Goal: Information Seeking & Learning: Learn about a topic

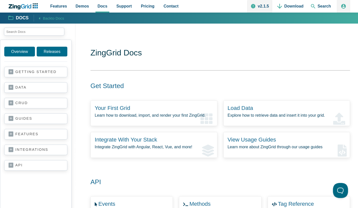
click at [39, 132] on link "features" at bounding box center [36, 134] width 54 height 5
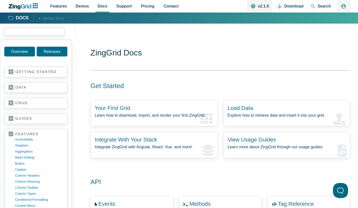
click at [37, 32] on input "search input" at bounding box center [34, 32] width 60 height 8
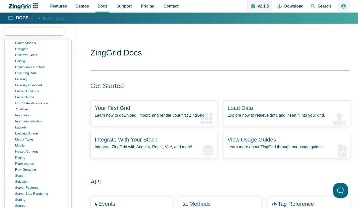
scroll to position [226, 0]
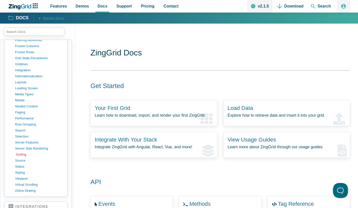
click at [26, 153] on link "sorting" at bounding box center [40, 155] width 48 height 6
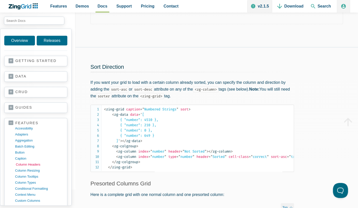
click at [33, 163] on link "column headers" at bounding box center [40, 165] width 48 height 6
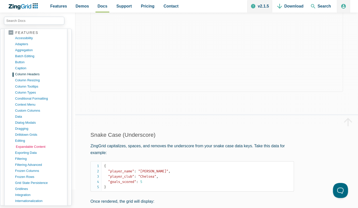
scroll to position [181, 0]
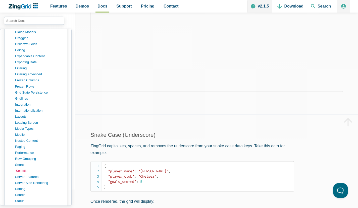
click at [24, 168] on link "selection" at bounding box center [40, 171] width 48 height 6
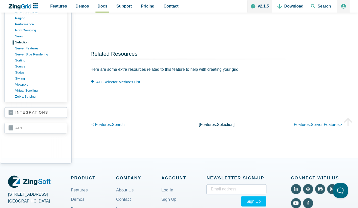
scroll to position [527, 0]
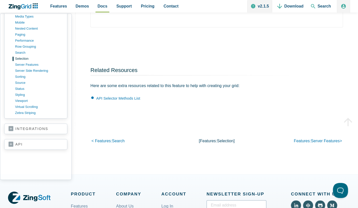
click at [29, 143] on link "api" at bounding box center [36, 144] width 54 height 5
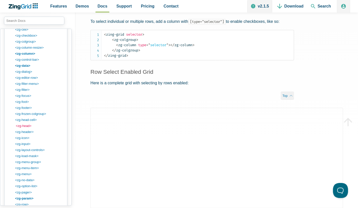
scroll to position [458, 0]
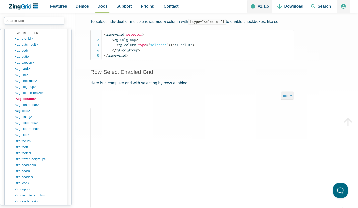
click at [28, 97] on link "<zg-column>" at bounding box center [40, 99] width 48 height 6
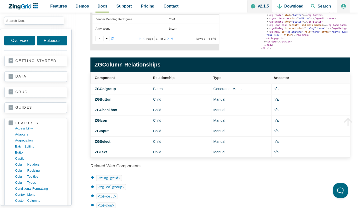
scroll to position [271, 0]
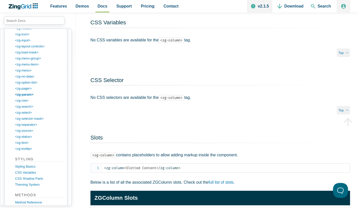
scroll to position [7258, 0]
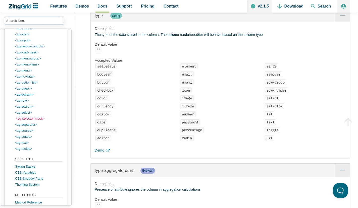
click at [30, 117] on link "<zg-selector-mask>" at bounding box center [40, 119] width 48 height 6
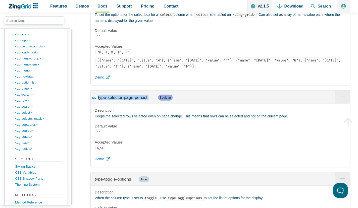
drag, startPoint x: 150, startPoint y: 103, endPoint x: 96, endPoint y: 105, distance: 54.5
click at [96, 104] on div "type-selector-page-persist Boolean" at bounding box center [220, 97] width 259 height 13
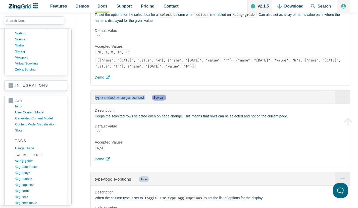
scroll to position [381, 0]
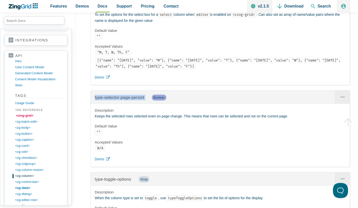
click at [26, 117] on link "<zing-grid>" at bounding box center [40, 116] width 48 height 6
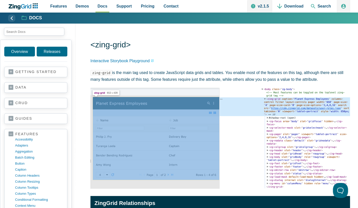
scroll to position [995, 0]
click at [0, 0] on link "selector" at bounding box center [0, 0] width 0 height 0
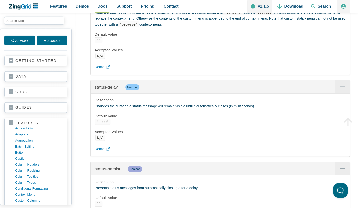
scroll to position [10439, 0]
